Goal: Task Accomplishment & Management: Use online tool/utility

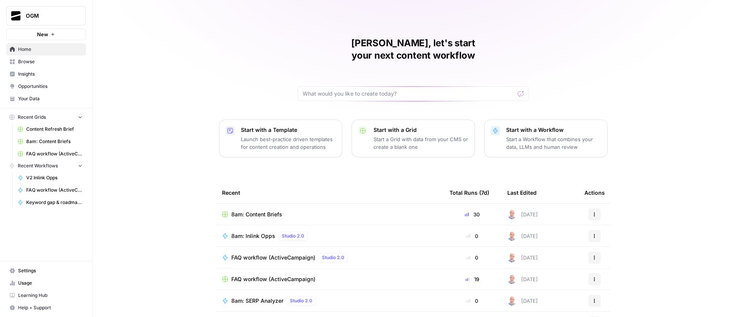
scroll to position [13, 0]
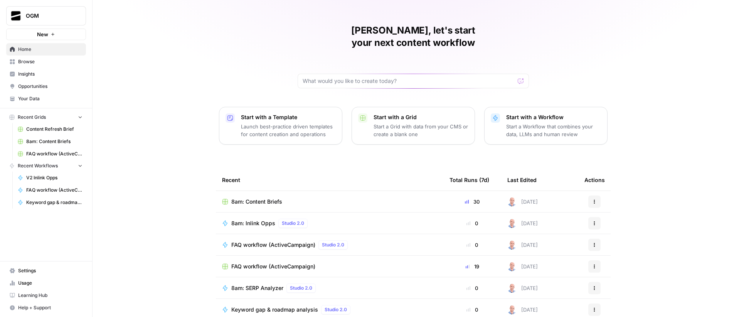
click at [254, 219] on span "8am: Inlink Opps" at bounding box center [253, 223] width 44 height 8
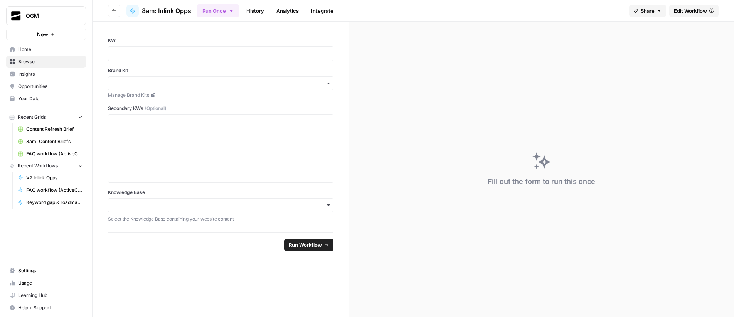
click at [691, 14] on link "Edit Workflow" at bounding box center [693, 11] width 49 height 12
